Goal: Complete application form

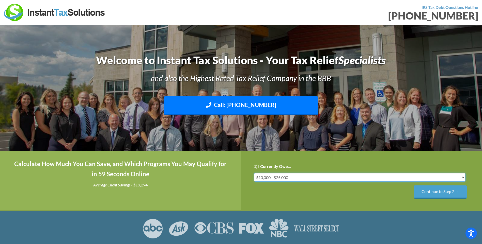
click at [295, 178] on select "Less than $10,000 $10,000 - $25,000 $25,000 - $50,000 $50,000 - $75,000 $75,000+" at bounding box center [360, 177] width 212 height 9
click at [254, 173] on select "Less than $10,000 $10,000 - $25,000 $25,000 - $50,000 $50,000 - $75,000 $75,000+" at bounding box center [360, 177] width 212 height 9
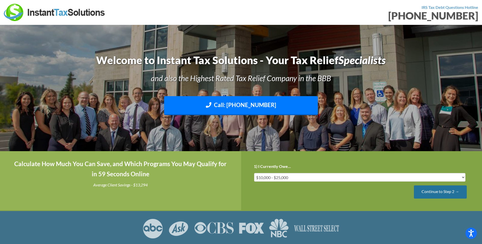
click at [428, 193] on input "Continue to Step 2 →" at bounding box center [440, 192] width 53 height 13
click at [427, 191] on input "Continue to Step 3 →" at bounding box center [440, 192] width 53 height 13
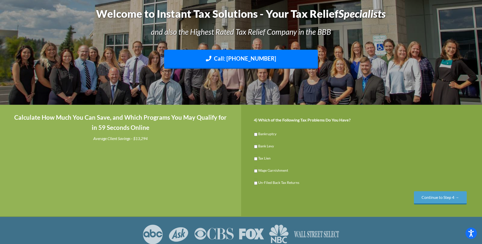
scroll to position [51, 0]
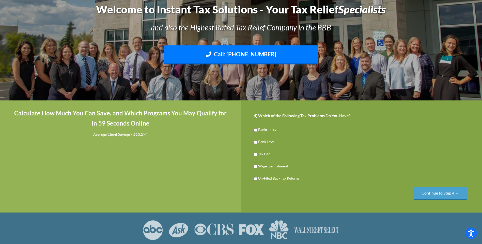
click at [260, 142] on label "Bank Levy" at bounding box center [266, 141] width 16 height 5
click at [257, 142] on input "Bank Levy" at bounding box center [255, 142] width 3 height 9
checkbox input "true"
click at [255, 180] on input "Un-Filed Back Tax Returns" at bounding box center [255, 179] width 3 height 9
checkbox input "true"
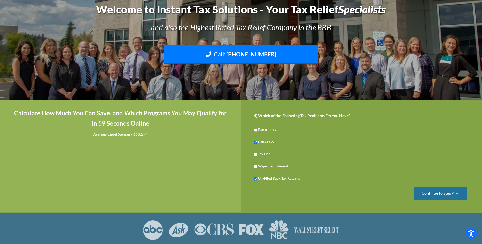
click at [431, 192] on input "Continue to Step 4 →" at bounding box center [440, 193] width 53 height 13
click at [429, 194] on input "Continue to Step 4 →" at bounding box center [440, 193] width 53 height 13
